Goal: Task Accomplishment & Management: Complete application form

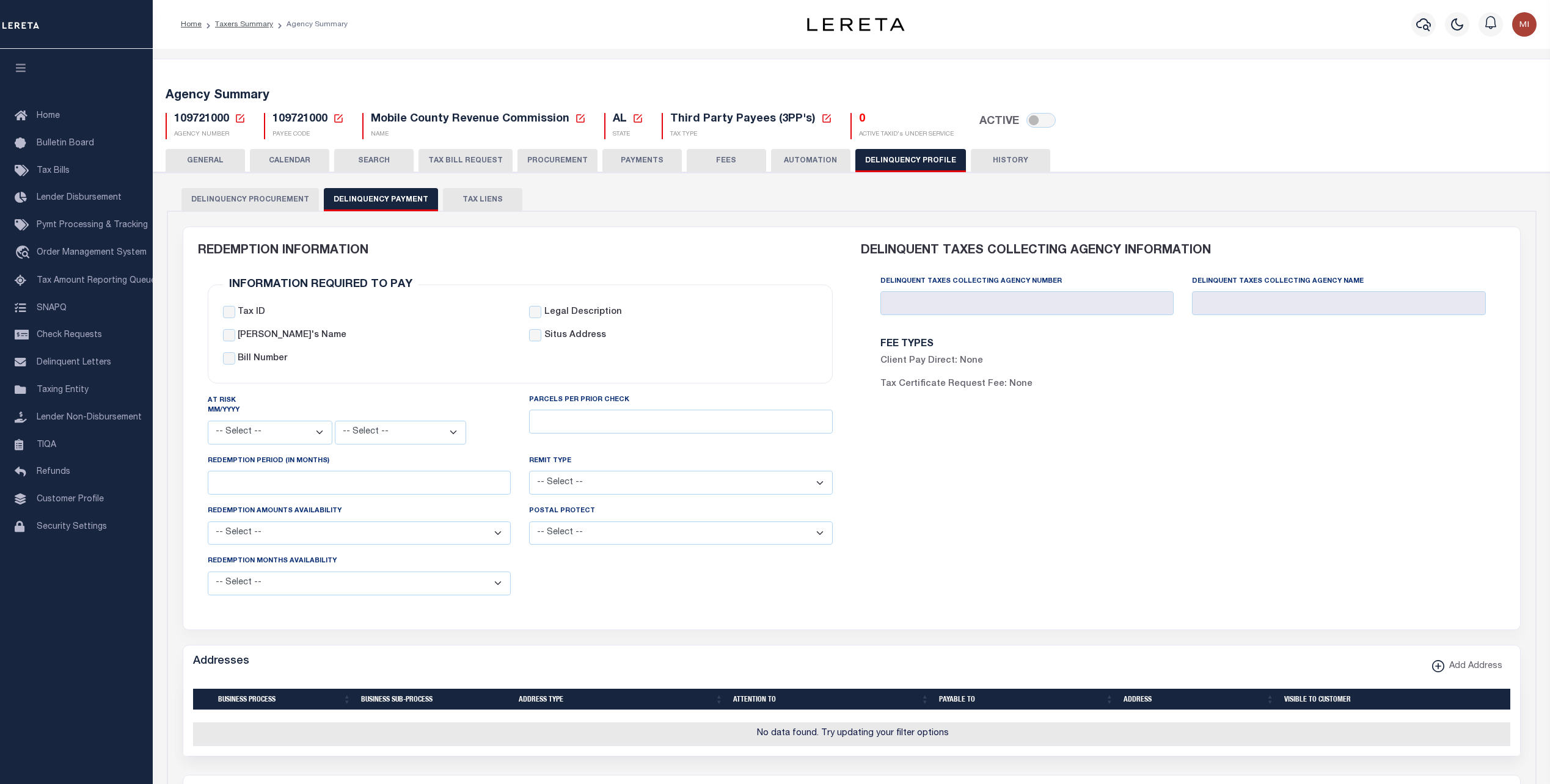
select select
click at [243, 25] on link "Taxers Summary" at bounding box center [244, 24] width 58 height 8
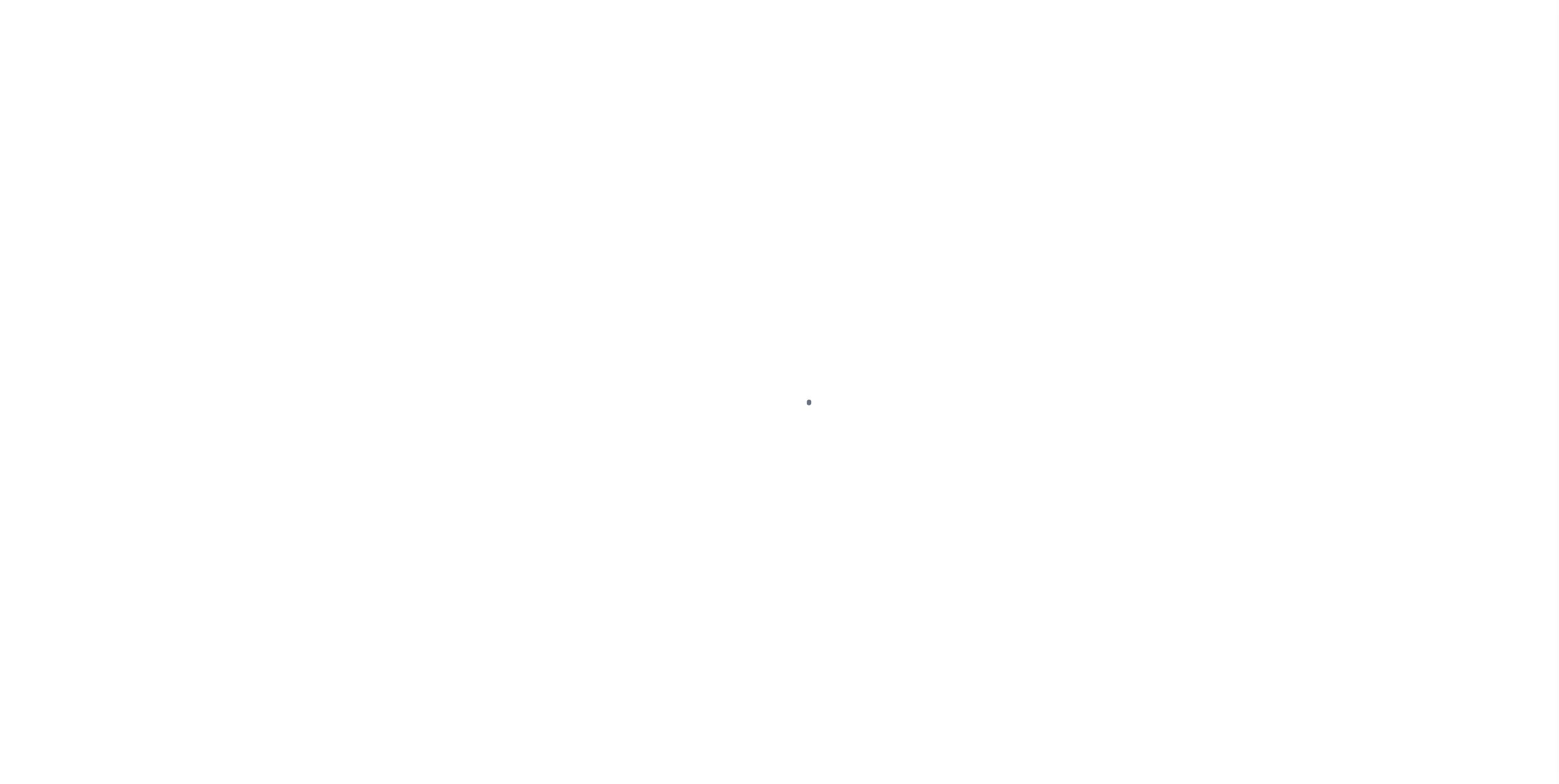
select select
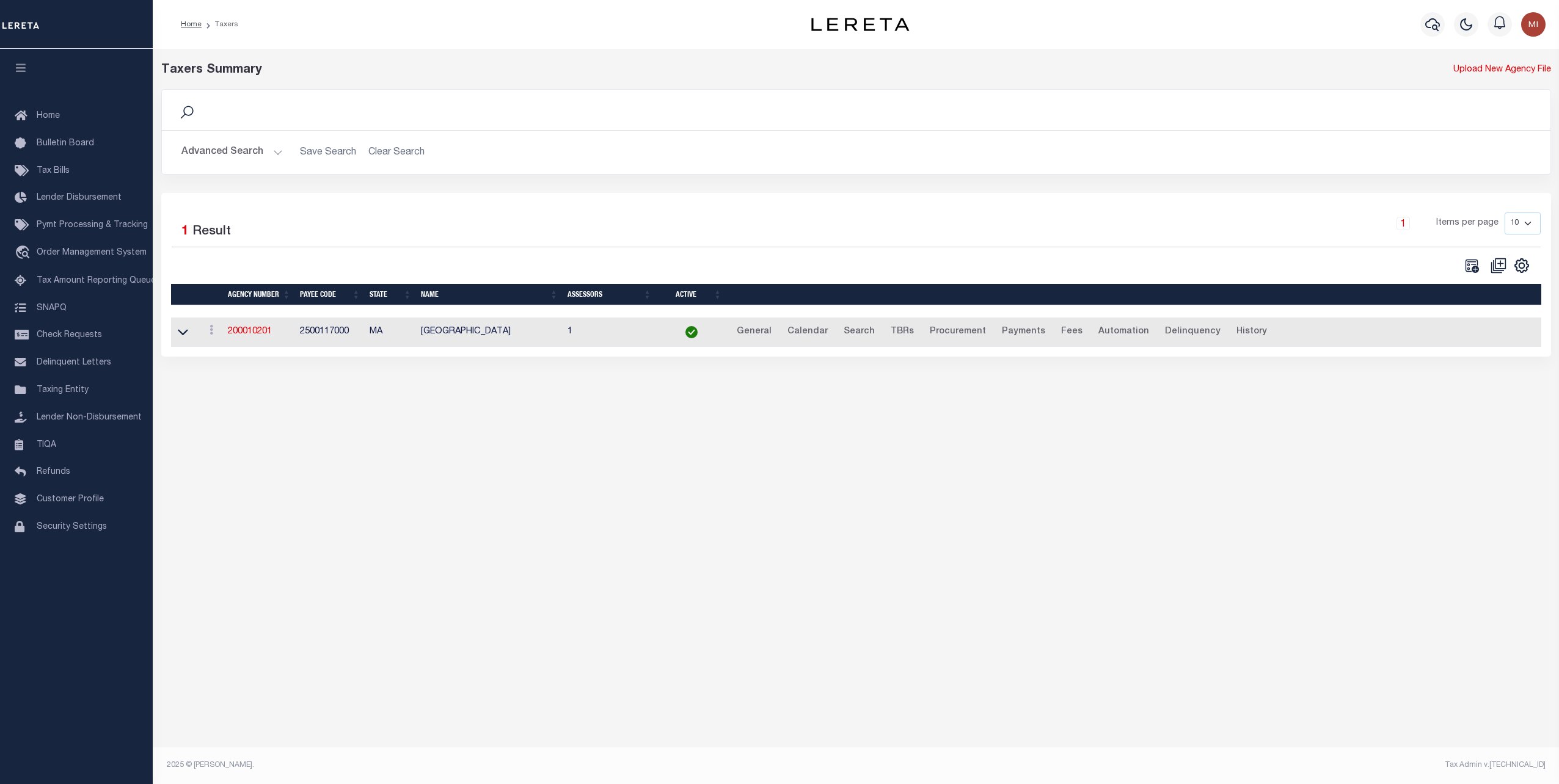
click at [247, 146] on button "Advanced Search" at bounding box center [232, 153] width 101 height 24
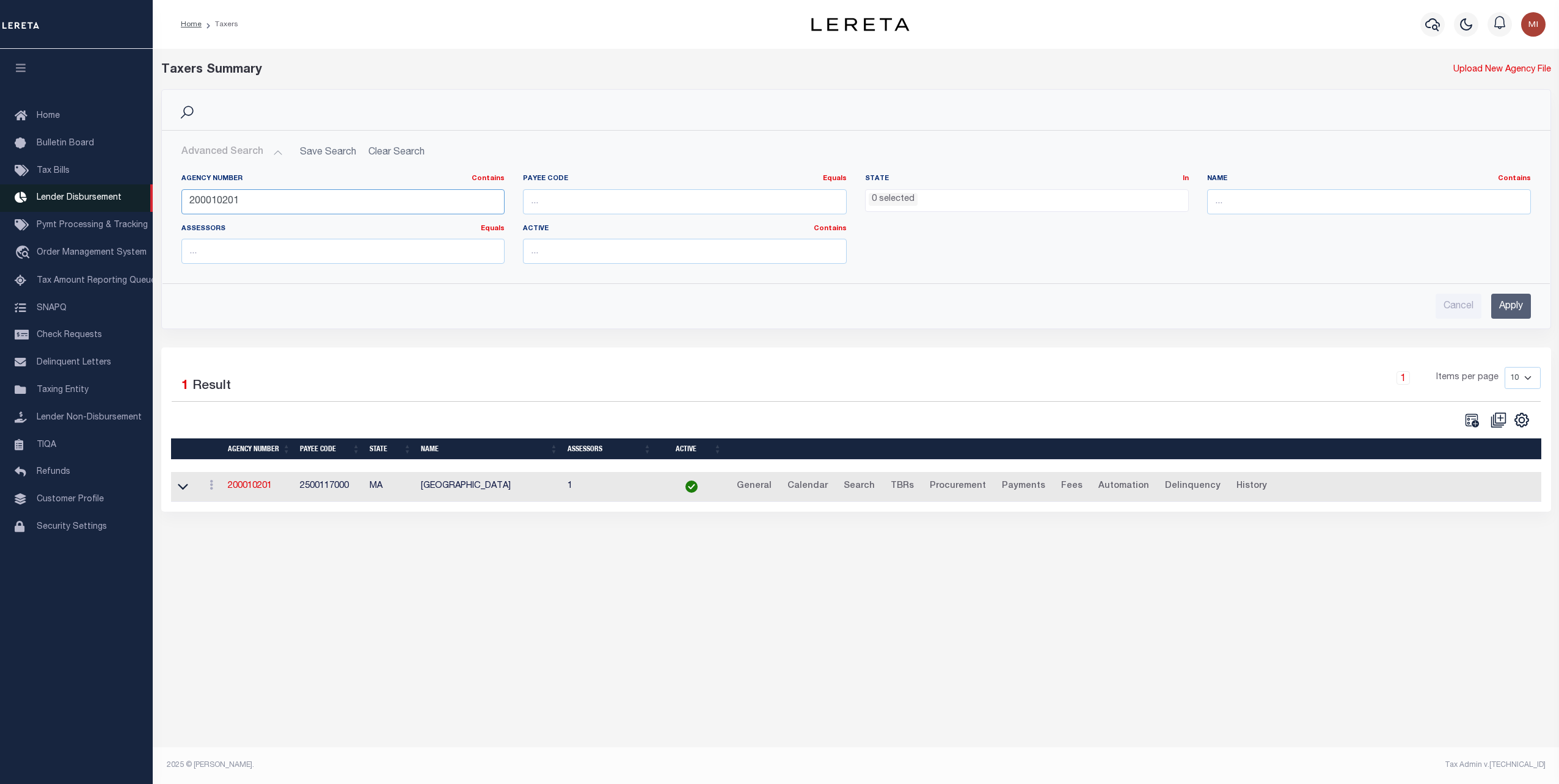
drag, startPoint x: 298, startPoint y: 204, endPoint x: 123, endPoint y: 203, distance: 175.0
click at [123, 203] on div "Home Taxers Profile" at bounding box center [779, 377] width 1559 height 755
click at [626, 190] on input "number" at bounding box center [685, 201] width 324 height 25
paste input "4201703006"
type input "4201703006"
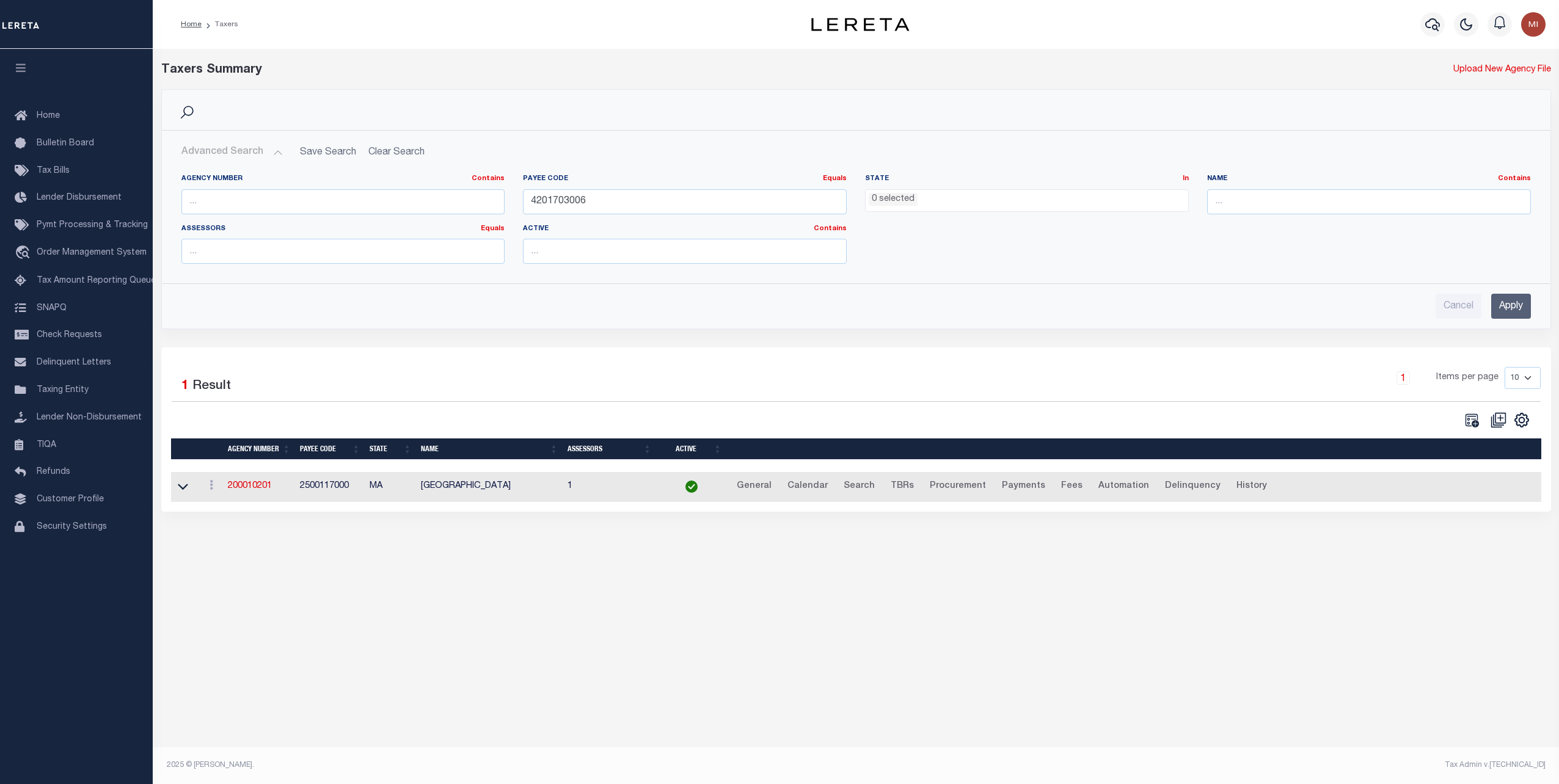
drag, startPoint x: 1496, startPoint y: 304, endPoint x: 1424, endPoint y: 303, distance: 72.0
click at [1496, 304] on input "Apply" at bounding box center [1510, 306] width 39 height 25
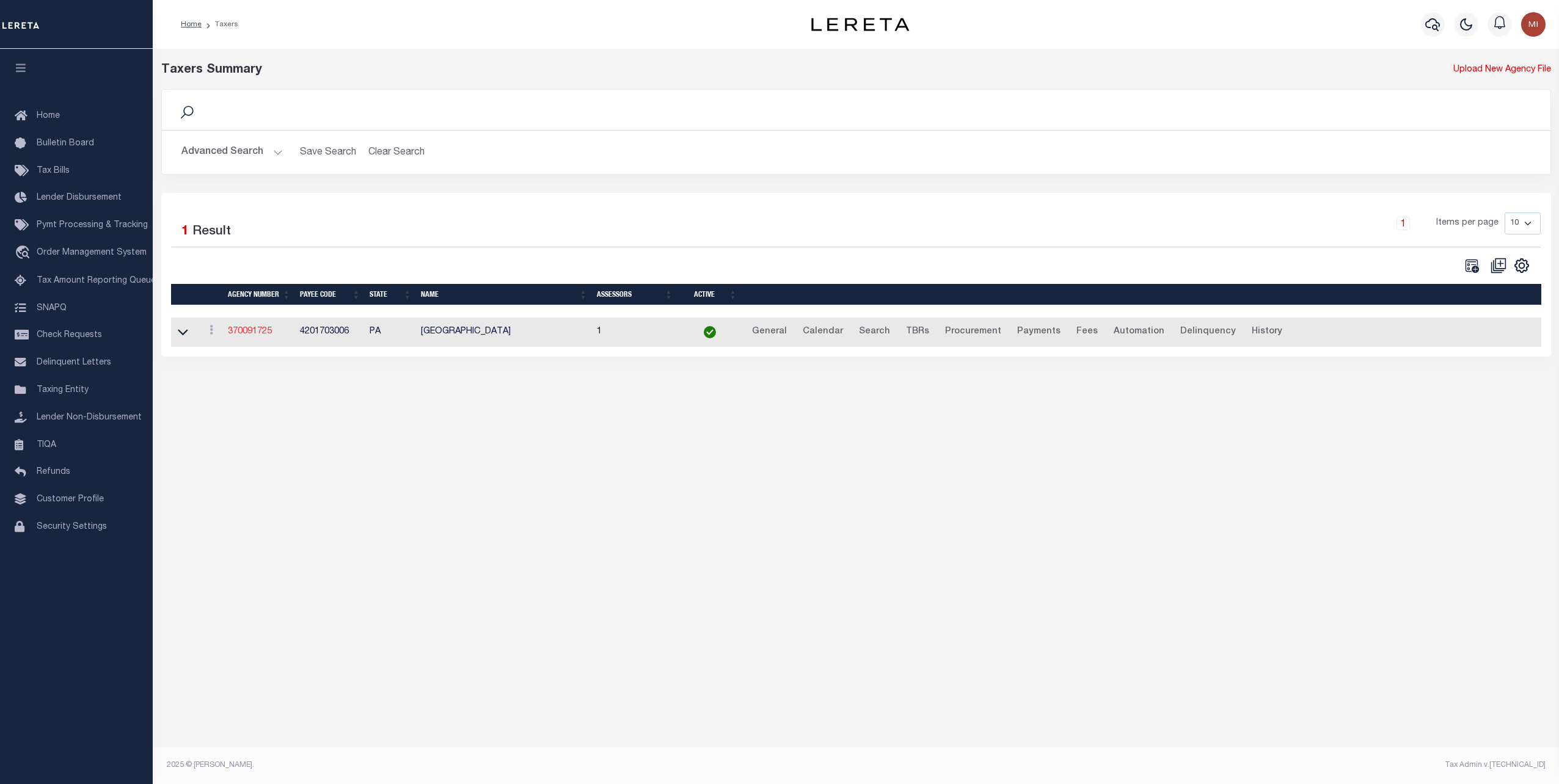
click at [253, 332] on link "370091725" at bounding box center [249, 332] width 44 height 9
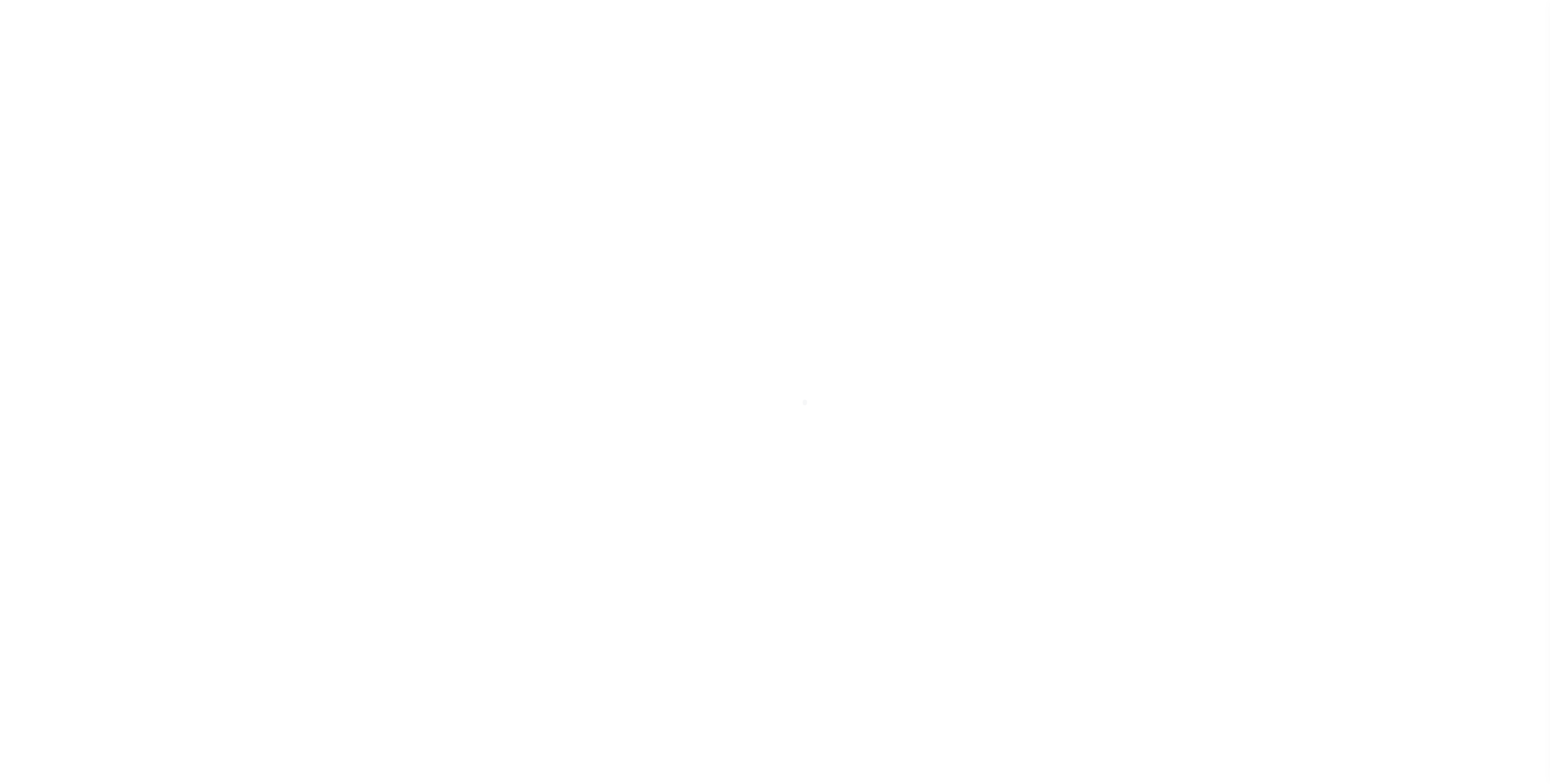
select select
type input "2024/2024"
type input "2"
select select "PNA"
select select
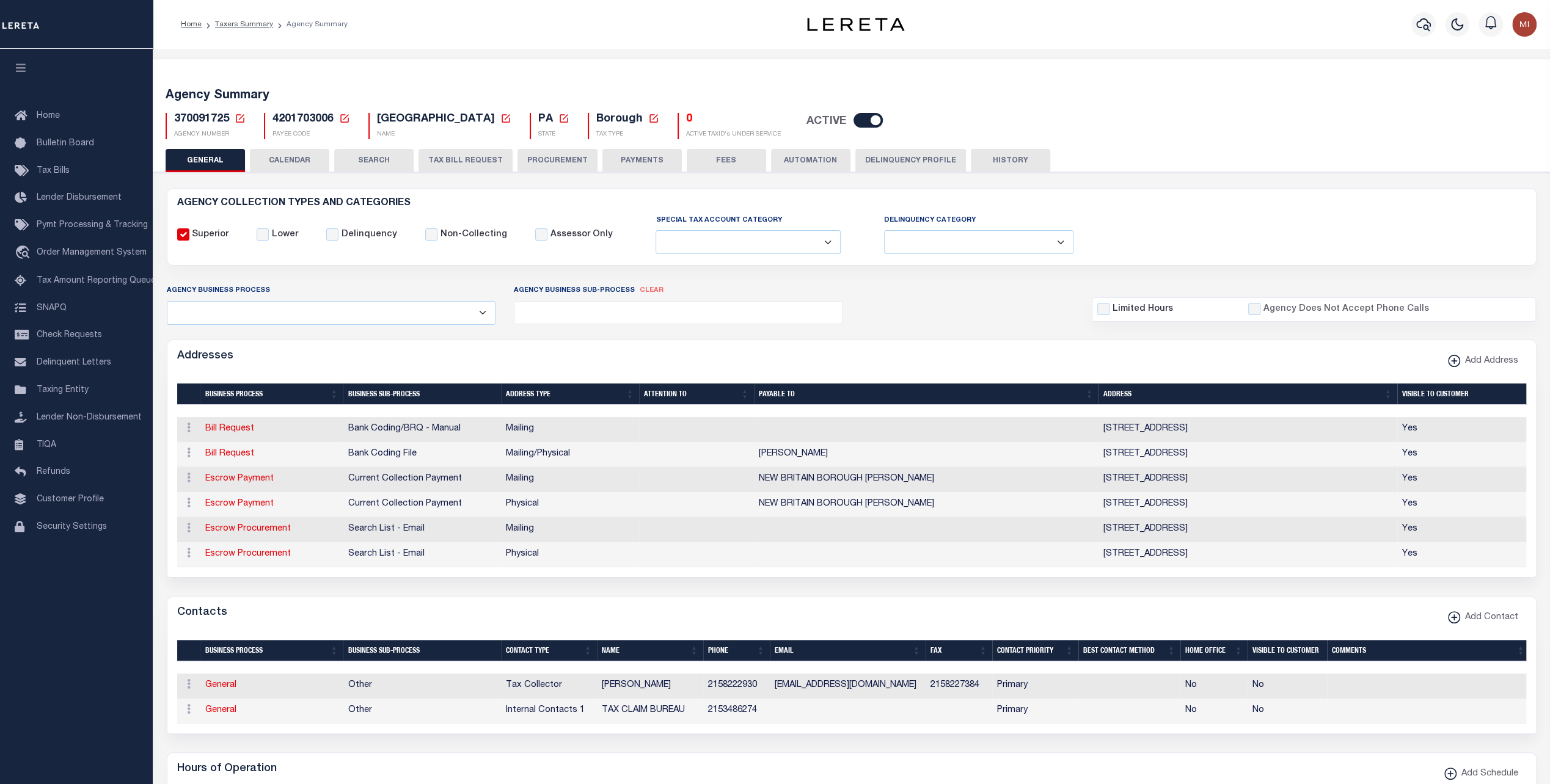
click at [904, 155] on button "Delinquency Profile" at bounding box center [910, 160] width 111 height 23
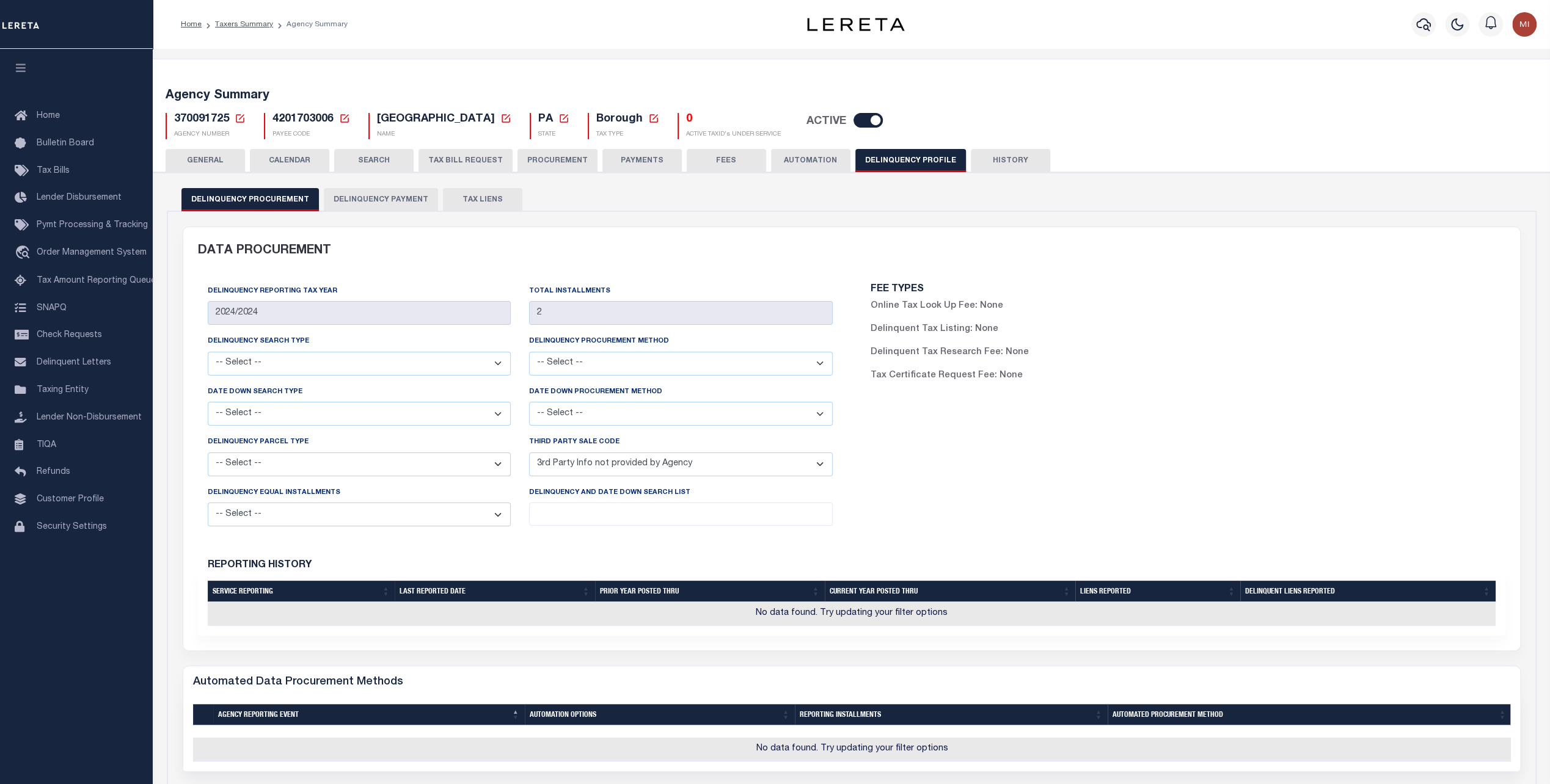
click at [371, 196] on button "Delinquency Payment" at bounding box center [381, 199] width 114 height 23
